Goal: Information Seeking & Learning: Learn about a topic

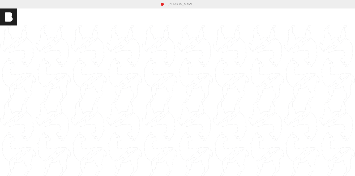
click at [173, 6] on link "[PERSON_NAME]" at bounding box center [181, 4] width 27 height 5
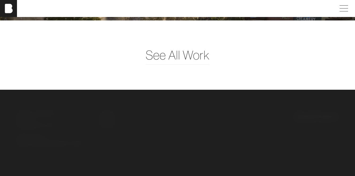
scroll to position [1316, 0]
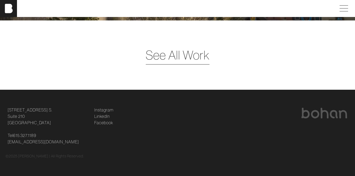
click at [179, 54] on span "See All Work" at bounding box center [178, 55] width 64 height 18
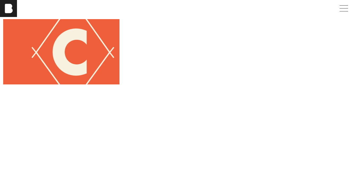
scroll to position [82, 0]
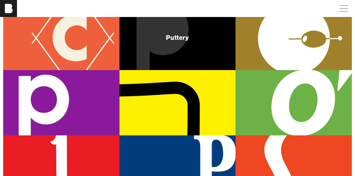
click at [143, 64] on div "Puttery" at bounding box center [177, 37] width 116 height 65
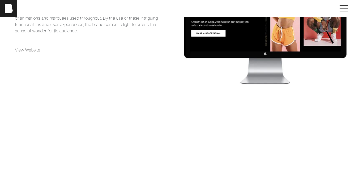
scroll to position [1373, 0]
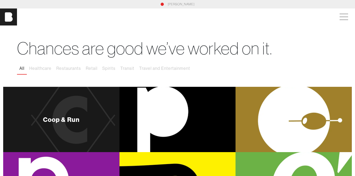
click at [105, 111] on div "Coop & Run" at bounding box center [61, 119] width 116 height 65
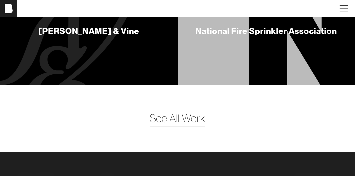
scroll to position [2082, 0]
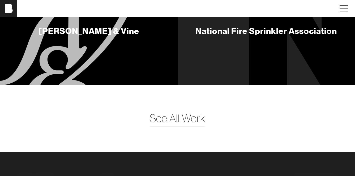
click at [111, 58] on div "Rutledge & Vine" at bounding box center [89, 32] width 178 height 106
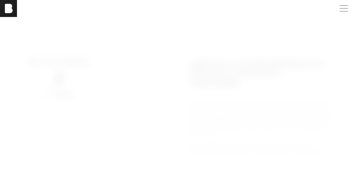
scroll to position [363, 0]
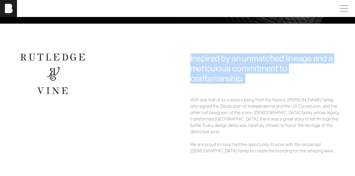
drag, startPoint x: 190, startPoint y: 65, endPoint x: 277, endPoint y: 94, distance: 91.8
click at [277, 94] on div "Inspired by an unmatched lineage and a meticulous commitment to craftsmanship. …" at bounding box center [265, 106] width 175 height 107
click at [278, 94] on div "Inspired by an unmatched lineage and a meticulous commitment to craftsmanship. …" at bounding box center [265, 106] width 175 height 107
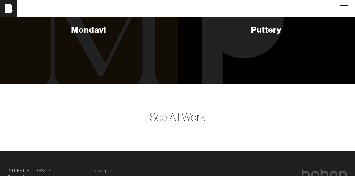
scroll to position [1668, 0]
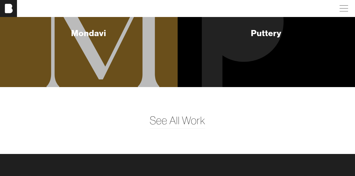
click at [105, 66] on div "Mondavi" at bounding box center [89, 34] width 178 height 106
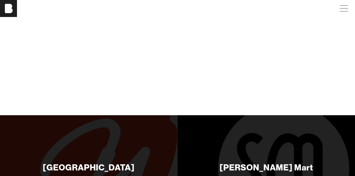
scroll to position [1529, 0]
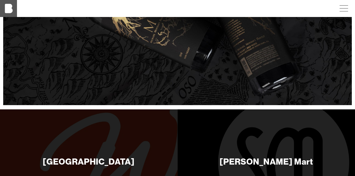
click at [8, 6] on img at bounding box center [8, 8] width 17 height 17
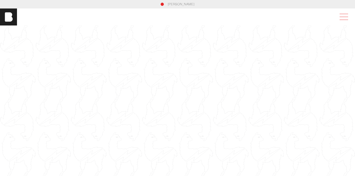
click at [345, 17] on span at bounding box center [344, 17] width 8 height 0
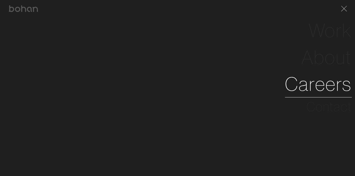
click at [328, 90] on link "Careers" at bounding box center [318, 84] width 67 height 27
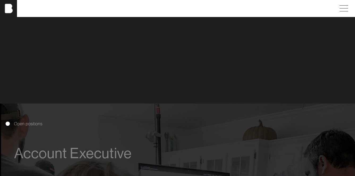
scroll to position [286, 0]
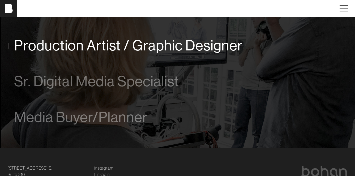
click at [149, 50] on span "Production Artist / Graphic Designer" at bounding box center [128, 45] width 229 height 16
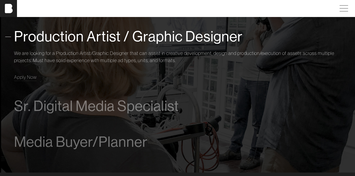
scroll to position [369, 0]
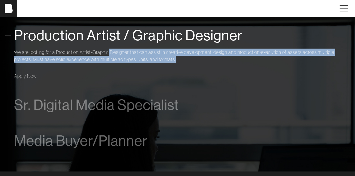
drag, startPoint x: 109, startPoint y: 53, endPoint x: 181, endPoint y: 56, distance: 72.8
click at [181, 56] on p "We are looking for a Production Artist/Graphic Designer that can assist in crea…" at bounding box center [177, 56] width 327 height 14
click at [182, 56] on p "We are looking for a Production Artist/Graphic Designer that can assist in crea…" at bounding box center [177, 56] width 327 height 14
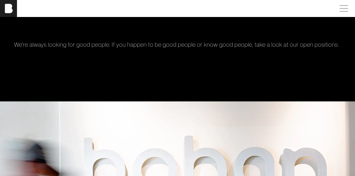
scroll to position [0, 0]
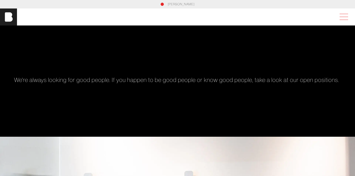
click at [349, 20] on span at bounding box center [343, 17] width 12 height 10
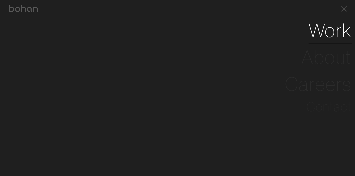
click at [319, 33] on link "Work" at bounding box center [329, 30] width 43 height 27
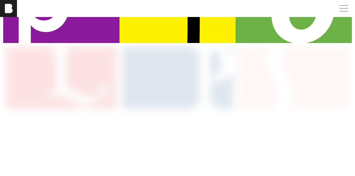
scroll to position [176, 0]
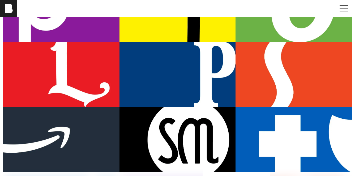
click at [242, 94] on div "Frist Art Museum" at bounding box center [293, 74] width 116 height 65
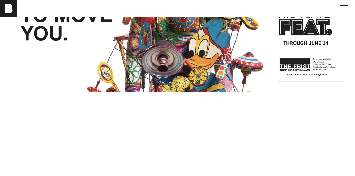
scroll to position [1408, 0]
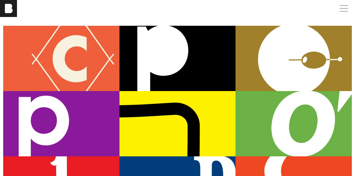
scroll to position [59, 0]
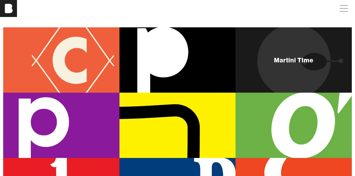
click at [283, 53] on div "Martini TIme" at bounding box center [293, 59] width 116 height 65
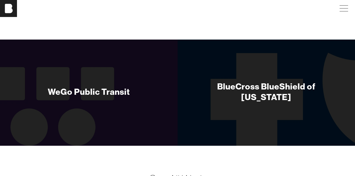
scroll to position [1867, 0]
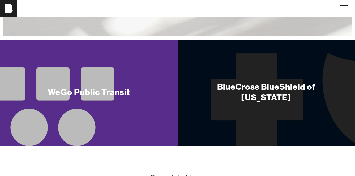
click at [126, 109] on div "WeGo Public Transit" at bounding box center [89, 93] width 90 height 38
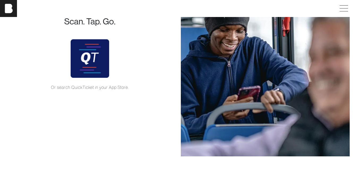
scroll to position [1053, 0]
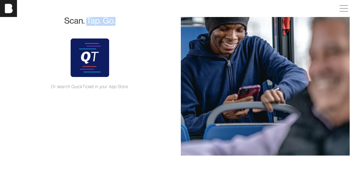
drag, startPoint x: 87, startPoint y: 20, endPoint x: 118, endPoint y: 24, distance: 31.3
click at [118, 24] on h2 "Scan. Tap. Go." at bounding box center [90, 21] width 150 height 10
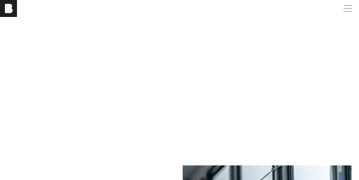
scroll to position [852, 0]
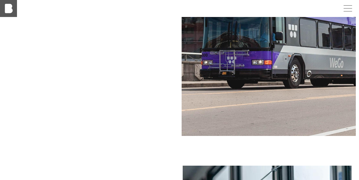
click at [9, 11] on img at bounding box center [8, 8] width 17 height 17
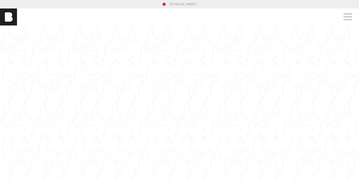
click at [179, 5] on link "[PERSON_NAME]" at bounding box center [183, 4] width 27 height 5
